Goal: Check status: Check status

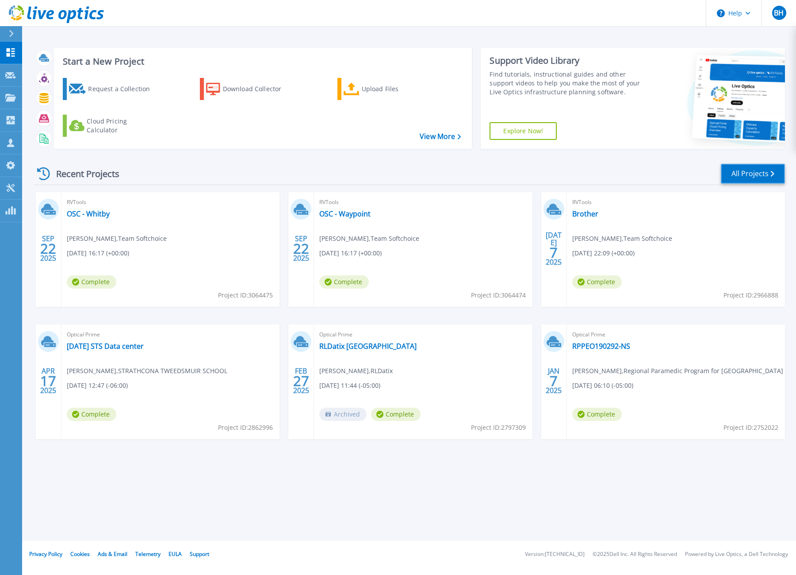
click at [743, 172] on link "All Projects" at bounding box center [753, 174] width 64 height 20
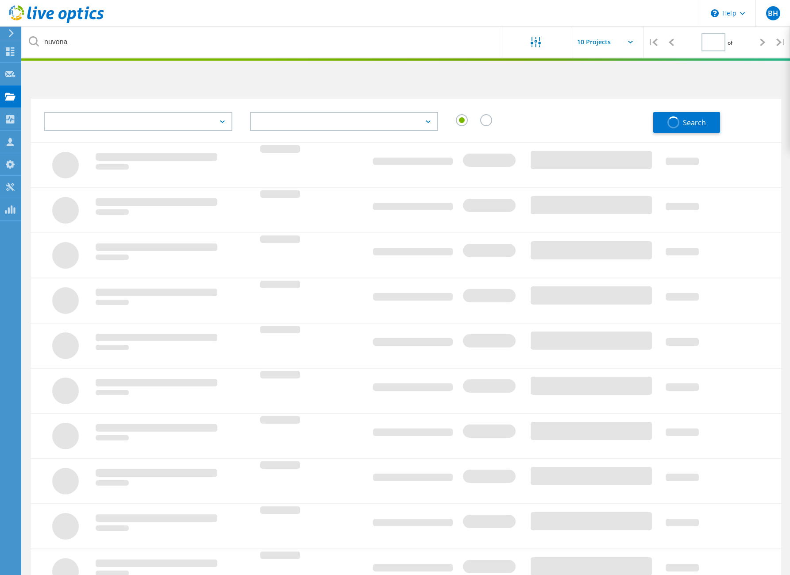
type input "1"
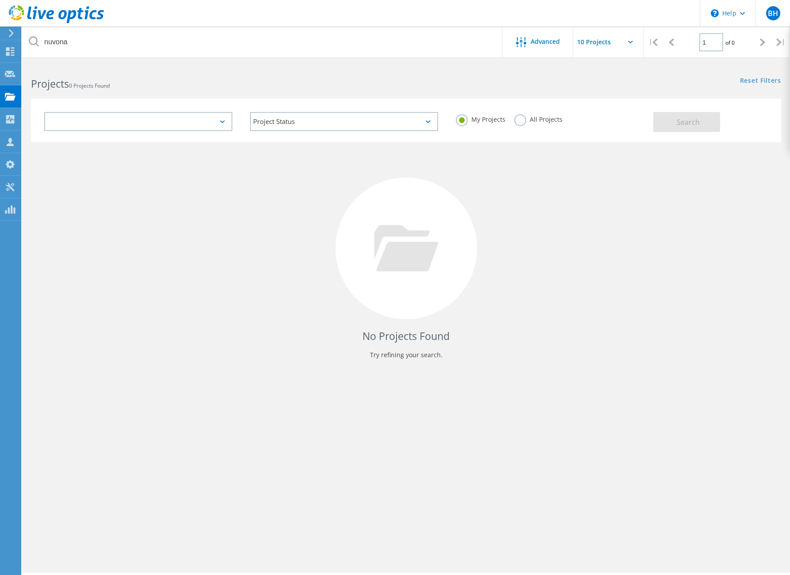
drag, startPoint x: 183, startPoint y: 76, endPoint x: 203, endPoint y: 87, distance: 22.6
click at [184, 76] on div "Projects 0 Projects Found" at bounding box center [214, 75] width 384 height 23
click at [524, 122] on label "All Projects" at bounding box center [538, 118] width 48 height 8
click at [0, 0] on input "All Projects" at bounding box center [0, 0] width 0 height 0
click at [669, 120] on button "Search" at bounding box center [686, 122] width 67 height 20
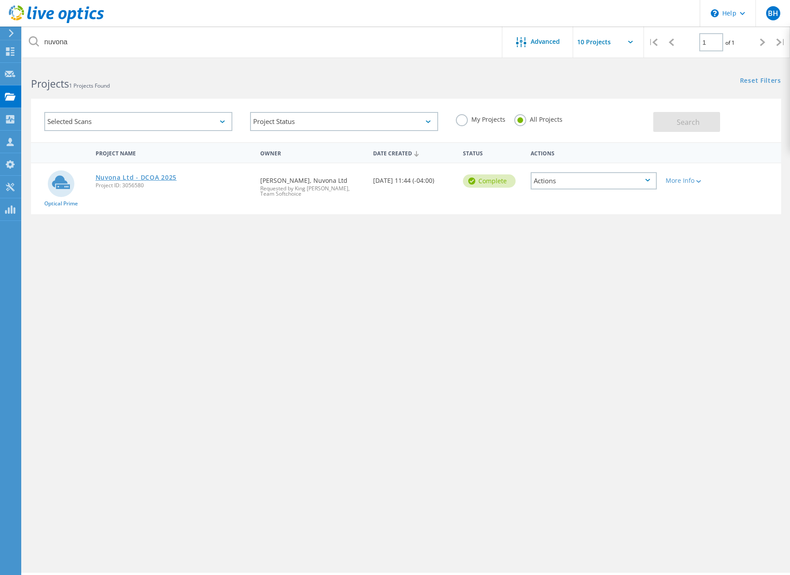
click at [158, 175] on link "Nuvona Ltd - DCOA 2025" at bounding box center [136, 177] width 81 height 6
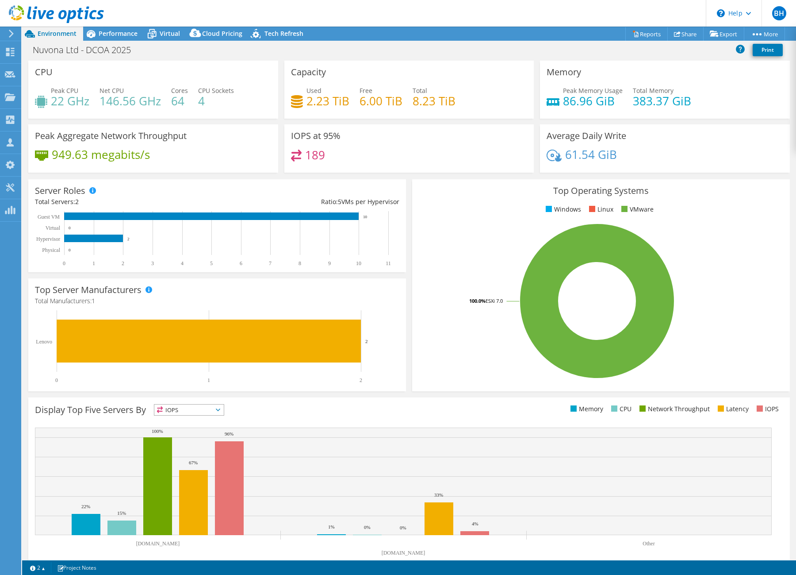
select select "[GEOGRAPHIC_DATA]"
select select "USD"
click at [315, 191] on div "Server Roles Physical Servers represent bare metal servers that were targets of…" at bounding box center [217, 225] width 378 height 93
click at [111, 31] on span "Performance" at bounding box center [118, 33] width 39 height 8
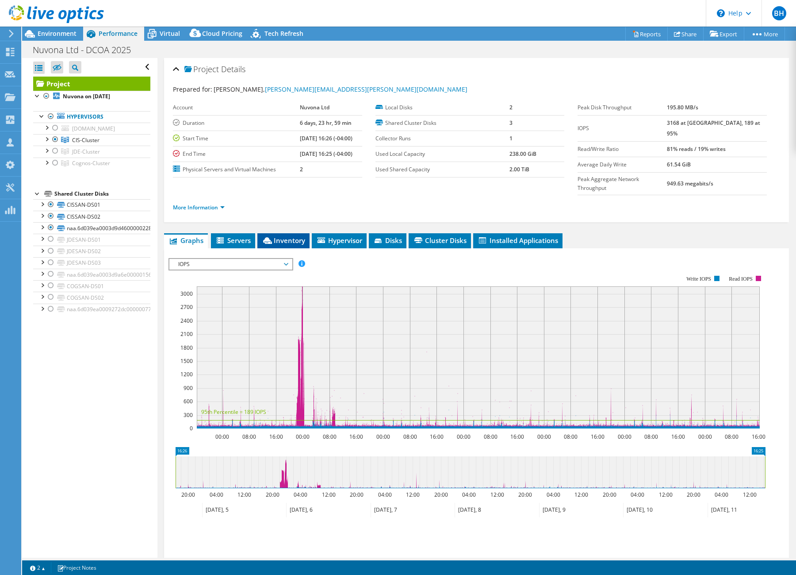
click at [286, 236] on span "Inventory" at bounding box center [283, 240] width 43 height 9
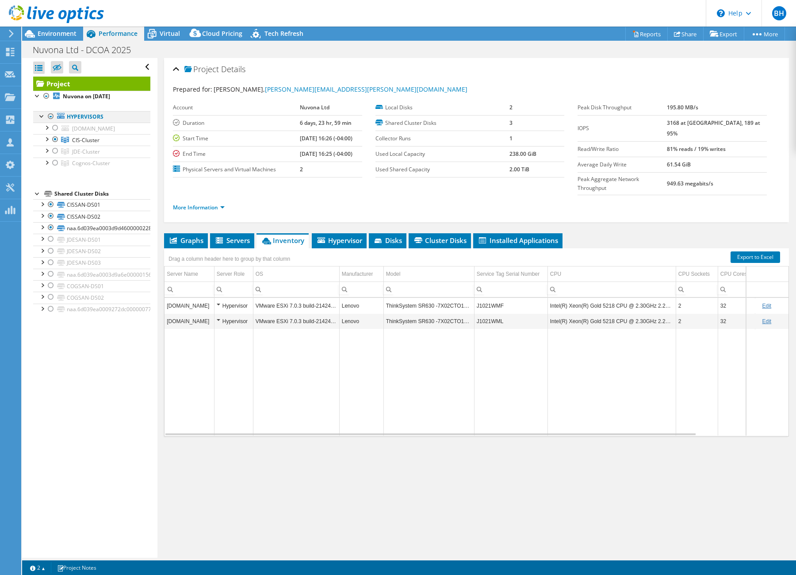
click at [50, 116] on div at bounding box center [50, 116] width 9 height 11
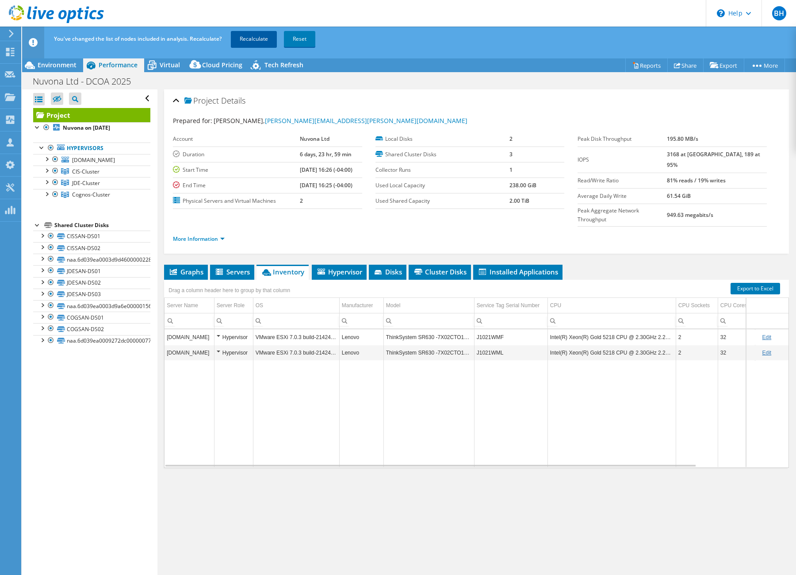
click at [256, 34] on link "Recalculate" at bounding box center [254, 39] width 46 height 16
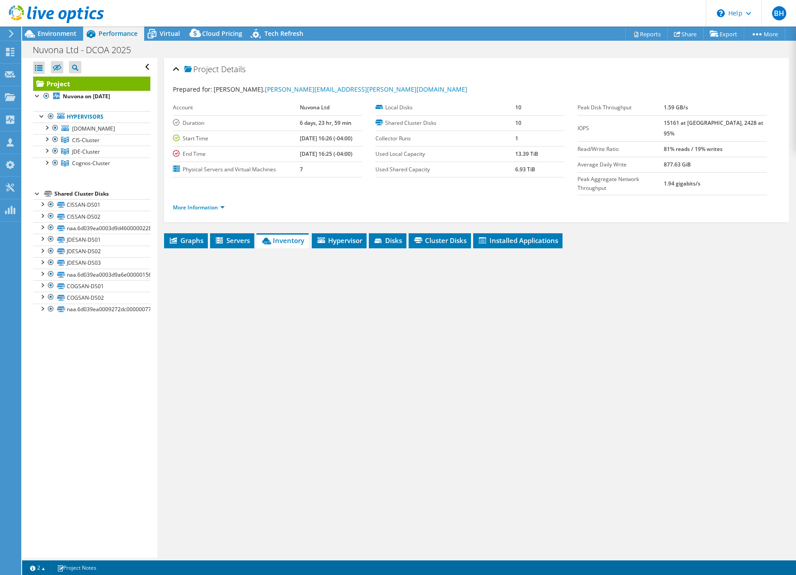
drag, startPoint x: 432, startPoint y: 480, endPoint x: 511, endPoint y: 403, distance: 109.5
click at [433, 480] on div "Project Details Prepared for: [PERSON_NAME], [PERSON_NAME][EMAIL_ADDRESS][PERSO…" at bounding box center [476, 307] width 638 height 499
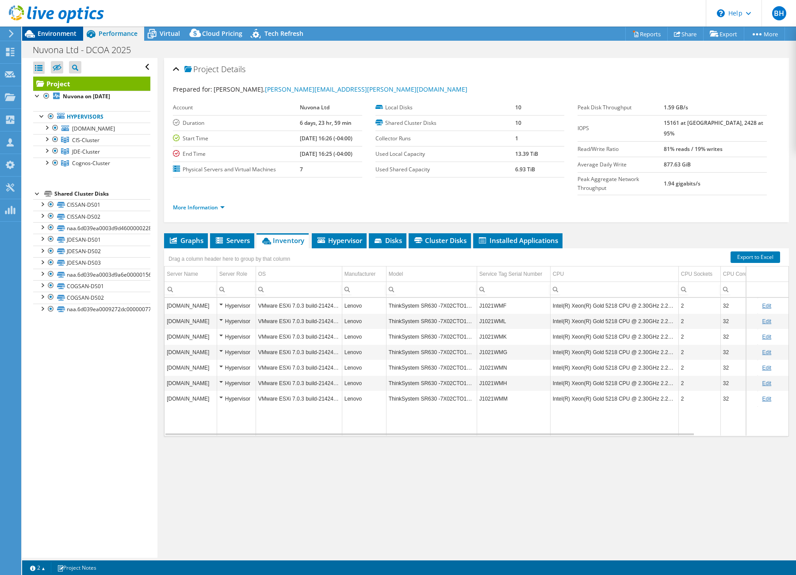
click at [52, 37] on div "Environment" at bounding box center [52, 34] width 61 height 14
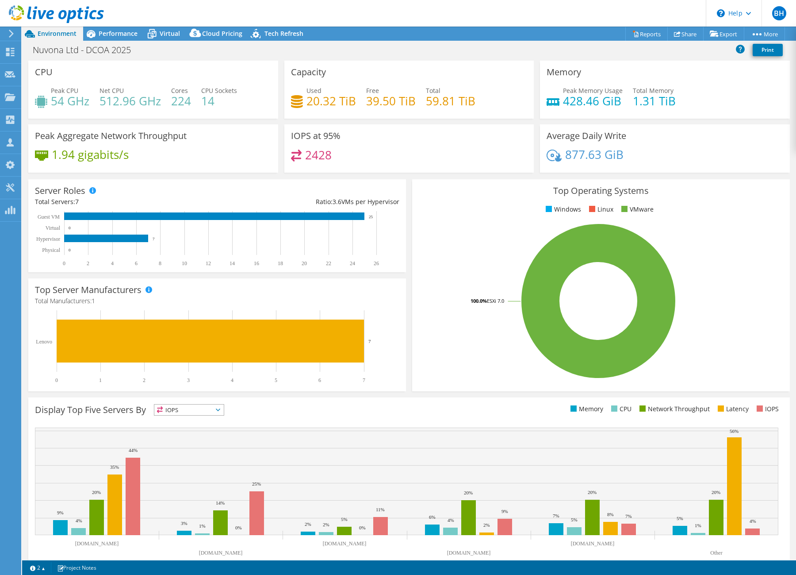
click at [490, 333] on rect at bounding box center [599, 300] width 360 height 155
click at [419, 366] on rect at bounding box center [599, 300] width 360 height 155
click at [483, 374] on rect at bounding box center [599, 300] width 360 height 155
click at [123, 35] on span "Performance" at bounding box center [118, 33] width 39 height 8
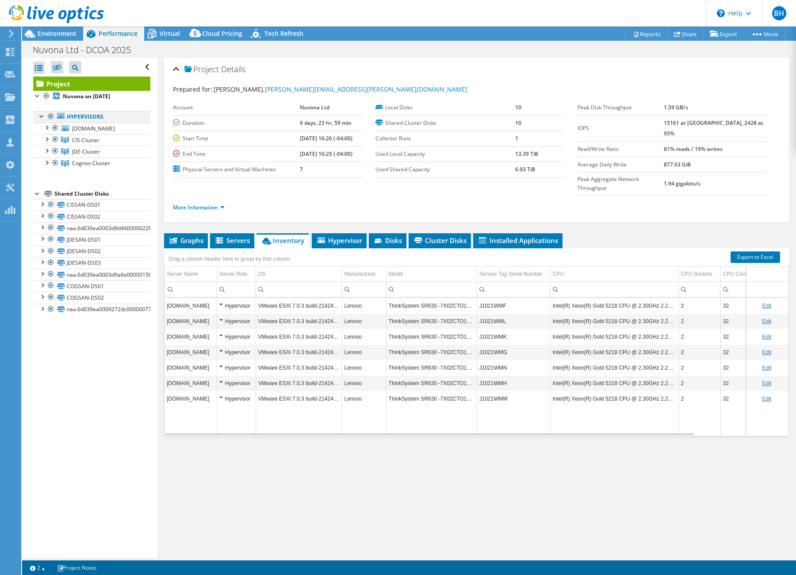
click at [53, 116] on div at bounding box center [50, 116] width 9 height 11
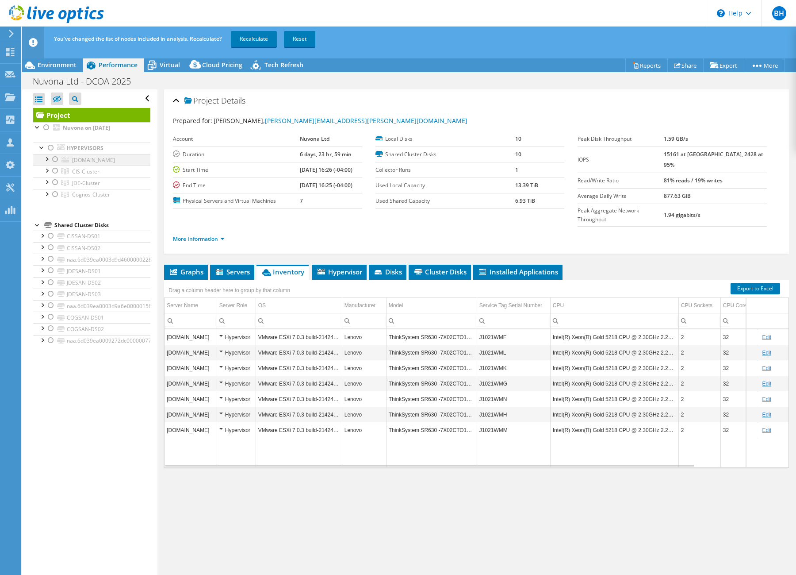
click at [53, 157] on div at bounding box center [55, 159] width 9 height 11
click at [255, 38] on link "Recalculate" at bounding box center [254, 39] width 46 height 16
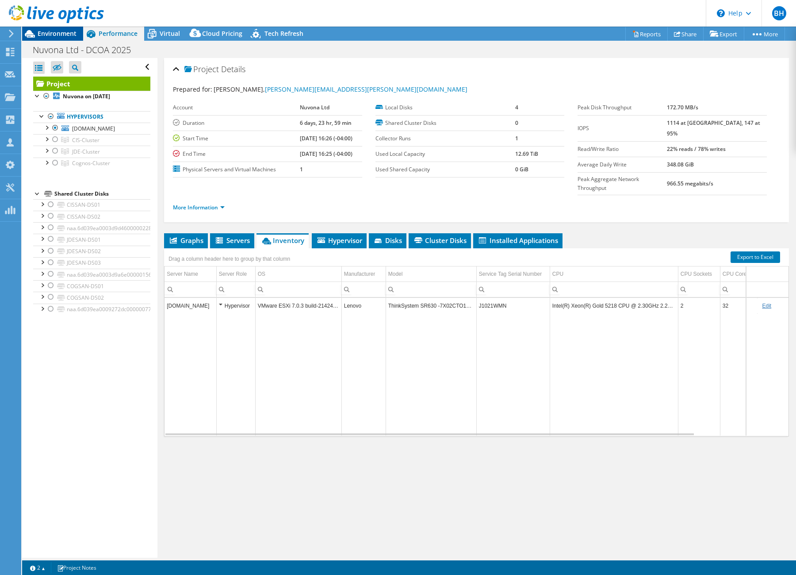
click at [59, 32] on span "Environment" at bounding box center [57, 33] width 39 height 8
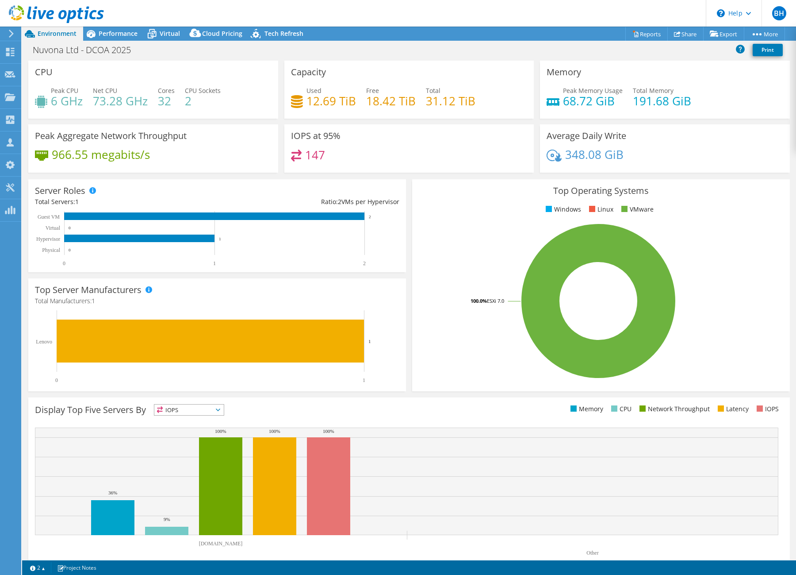
click at [465, 342] on rect at bounding box center [599, 300] width 360 height 155
